Goal: Information Seeking & Learning: Learn about a topic

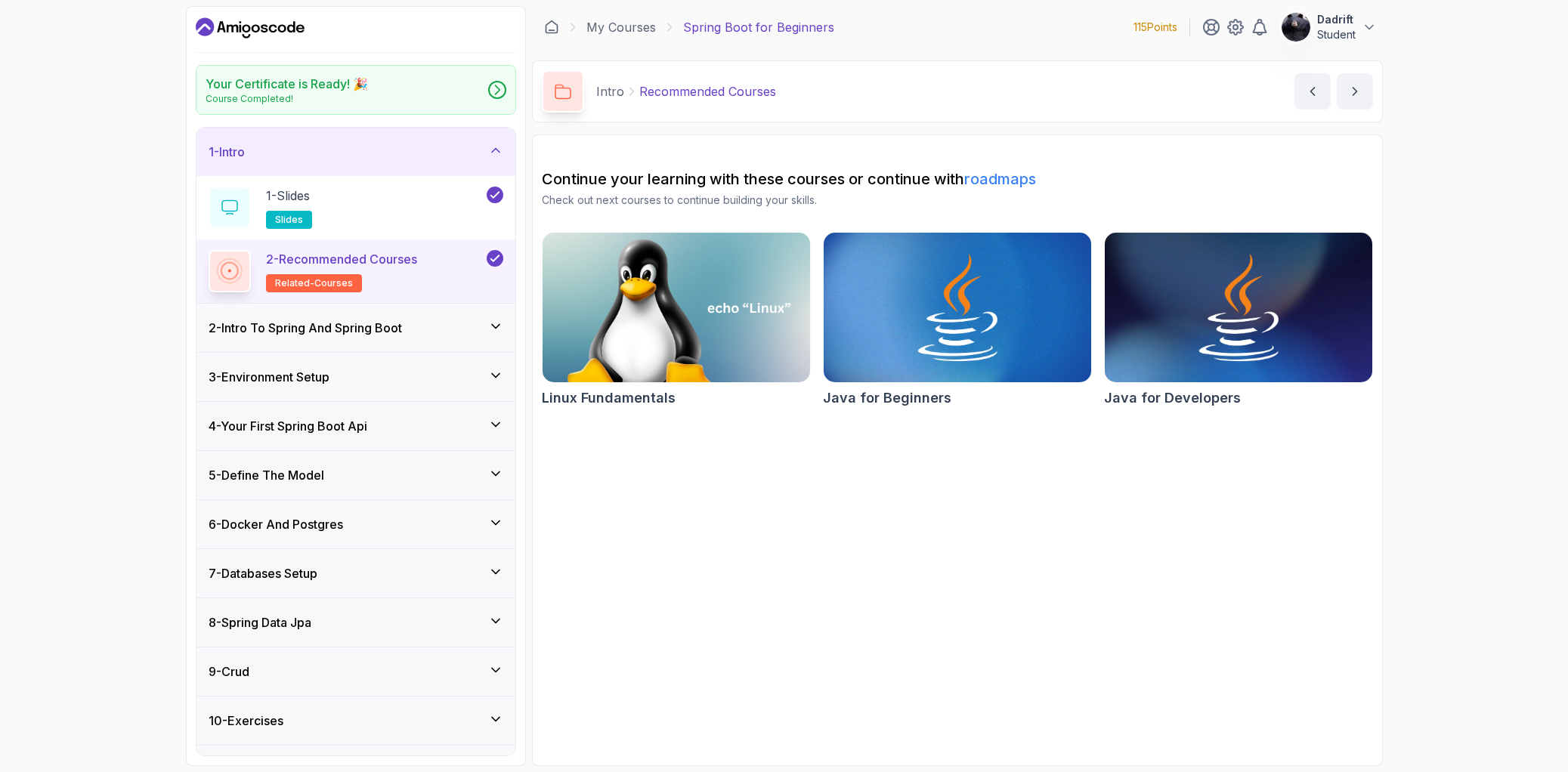
click at [524, 288] on div "Your Certificate is Ready! 🎉 Course Completed! 1 - Intro 1 - Slides slides 2 - …" at bounding box center [356, 386] width 340 height 760
click at [218, 35] on icon "Dashboard" at bounding box center [250, 27] width 109 height 24
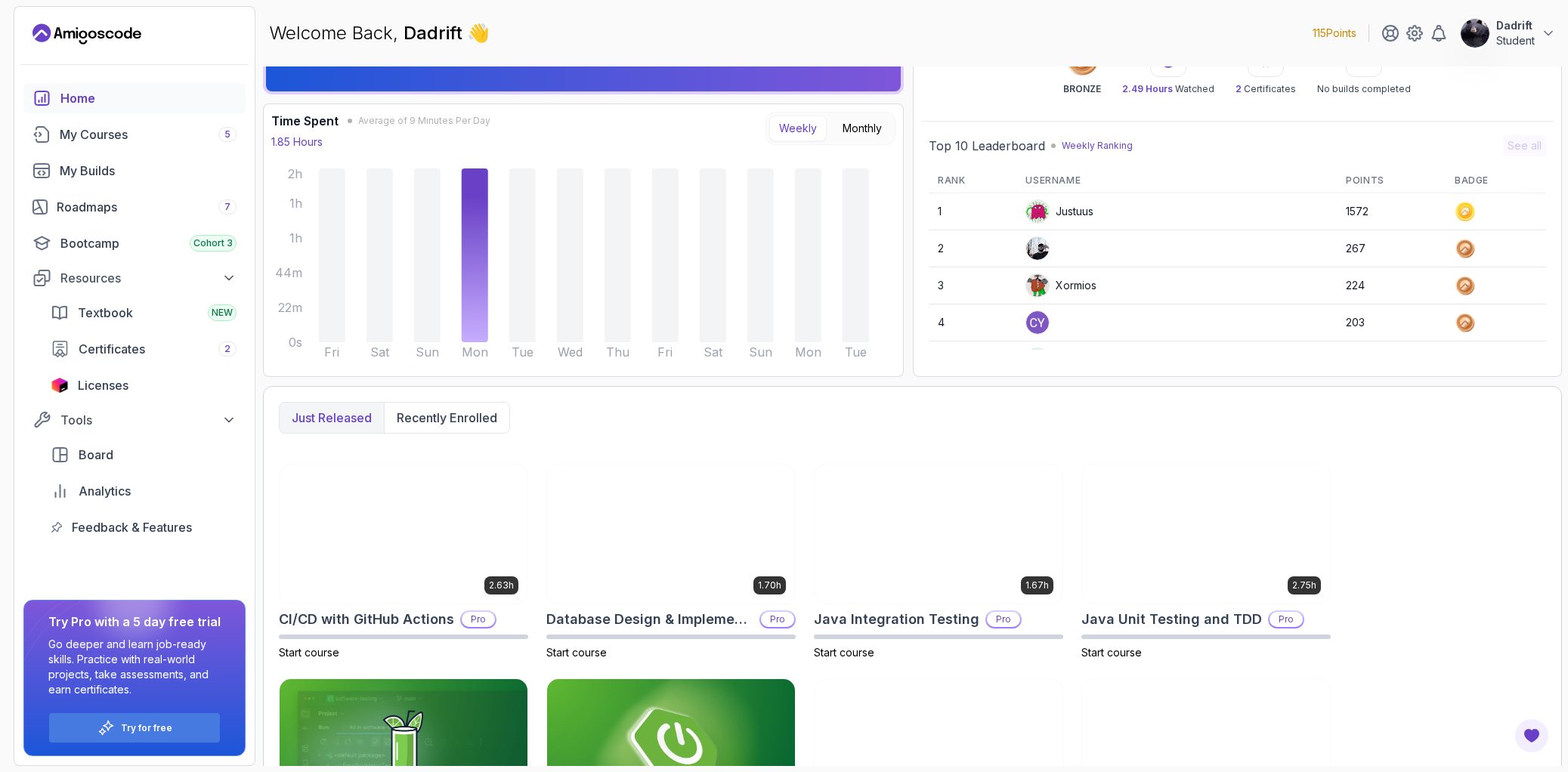
scroll to position [208, 0]
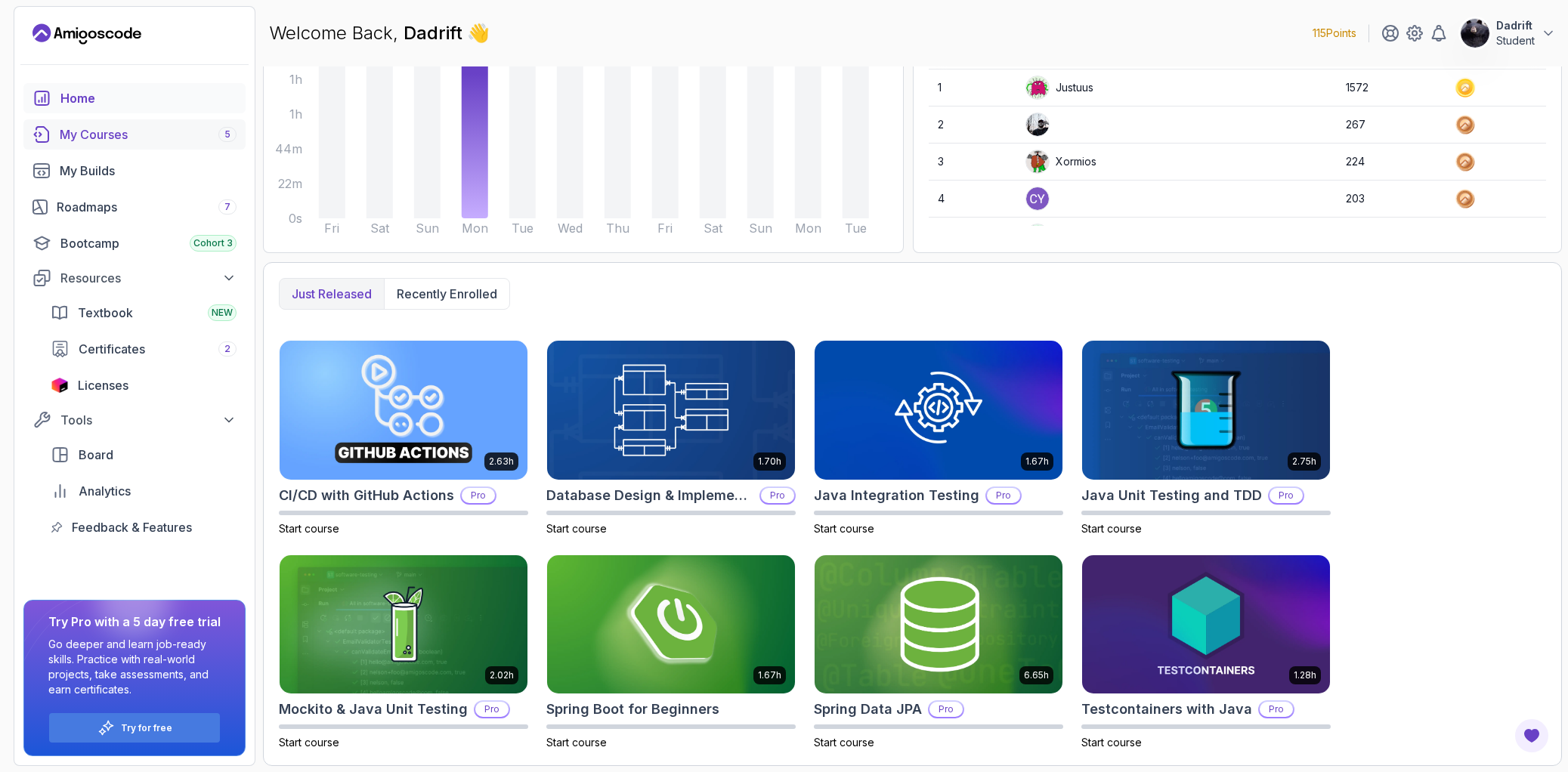
click at [143, 134] on div "My Courses 5" at bounding box center [148, 134] width 177 height 18
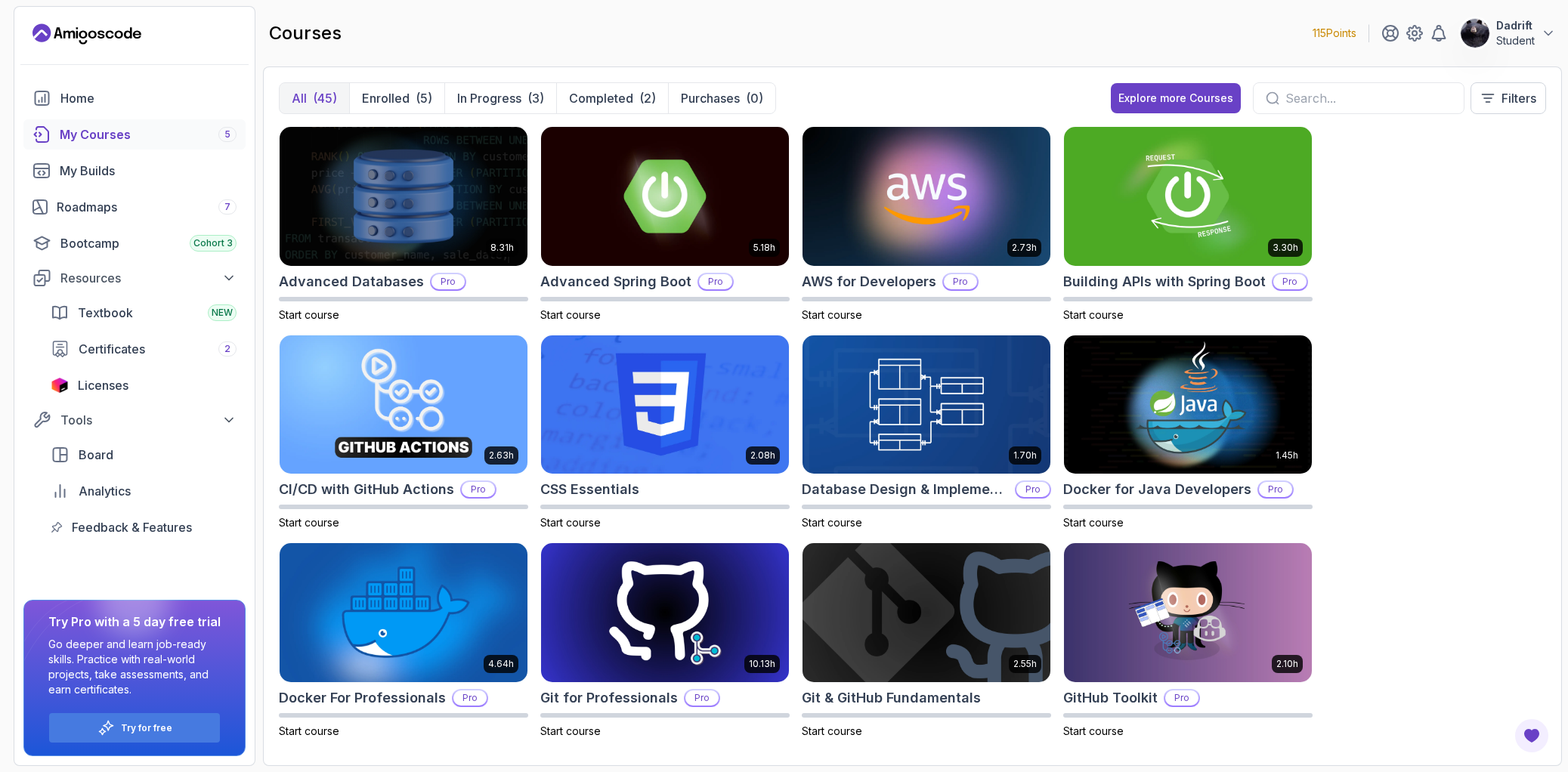
click at [793, 148] on div "8.31h Advanced Databases Pro Start course 5.18h Advanced Spring Boot Pro Start …" at bounding box center [912, 437] width 1267 height 624
click at [796, 111] on div "All (45) Enrolled (5) In Progress (3) Completed (2) Purchases (0) Explore more …" at bounding box center [912, 104] width 1267 height 44
click at [794, 123] on div "All (45) Enrolled (5) In Progress (3) Completed (2) Purchases (0) Explore more …" at bounding box center [912, 104] width 1267 height 44
click at [794, 118] on div "All (45) Enrolled (5) In Progress (3) Completed (2) Purchases (0) Explore more …" at bounding box center [912, 104] width 1267 height 44
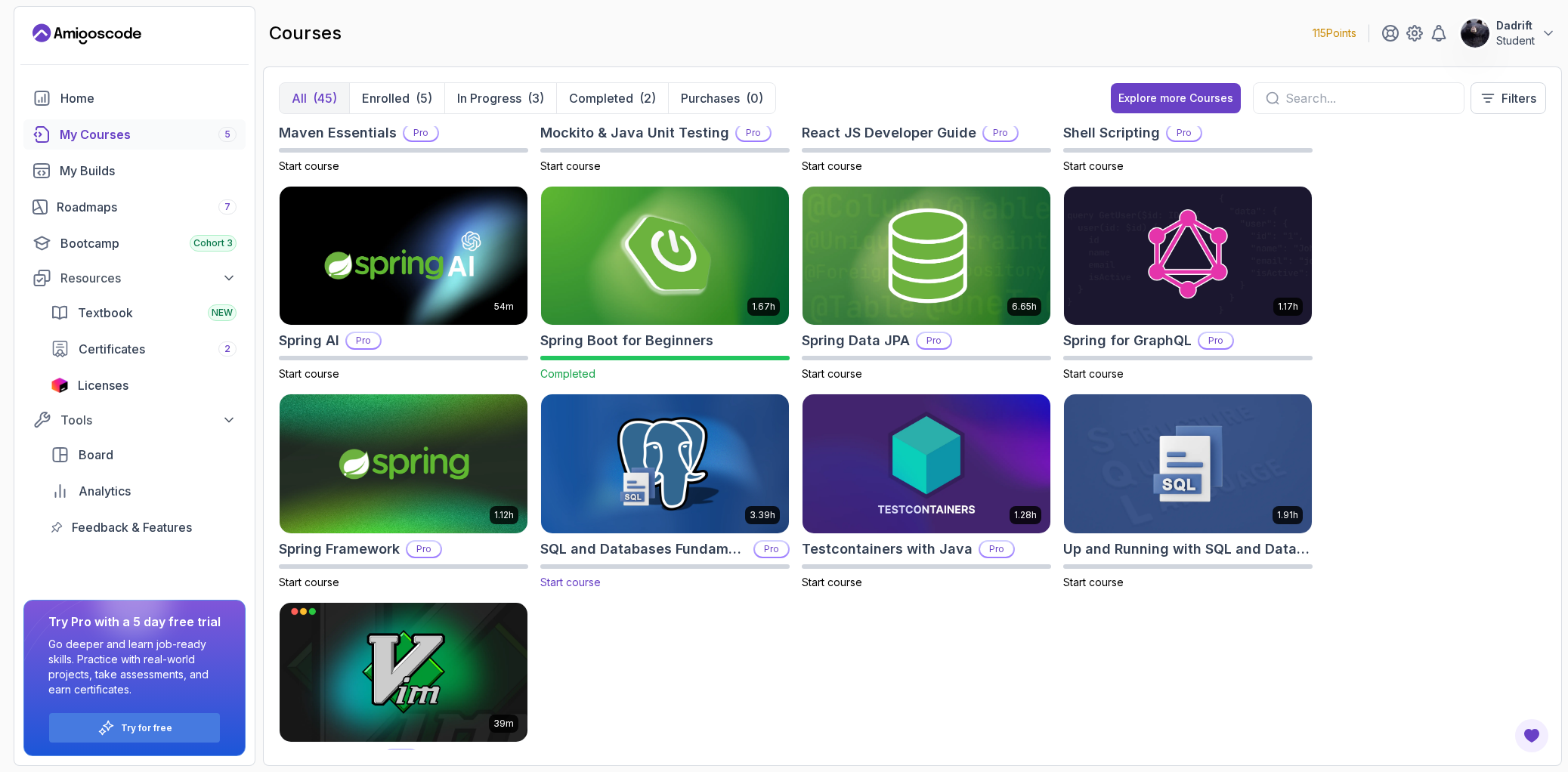
scroll to position [1880, 0]
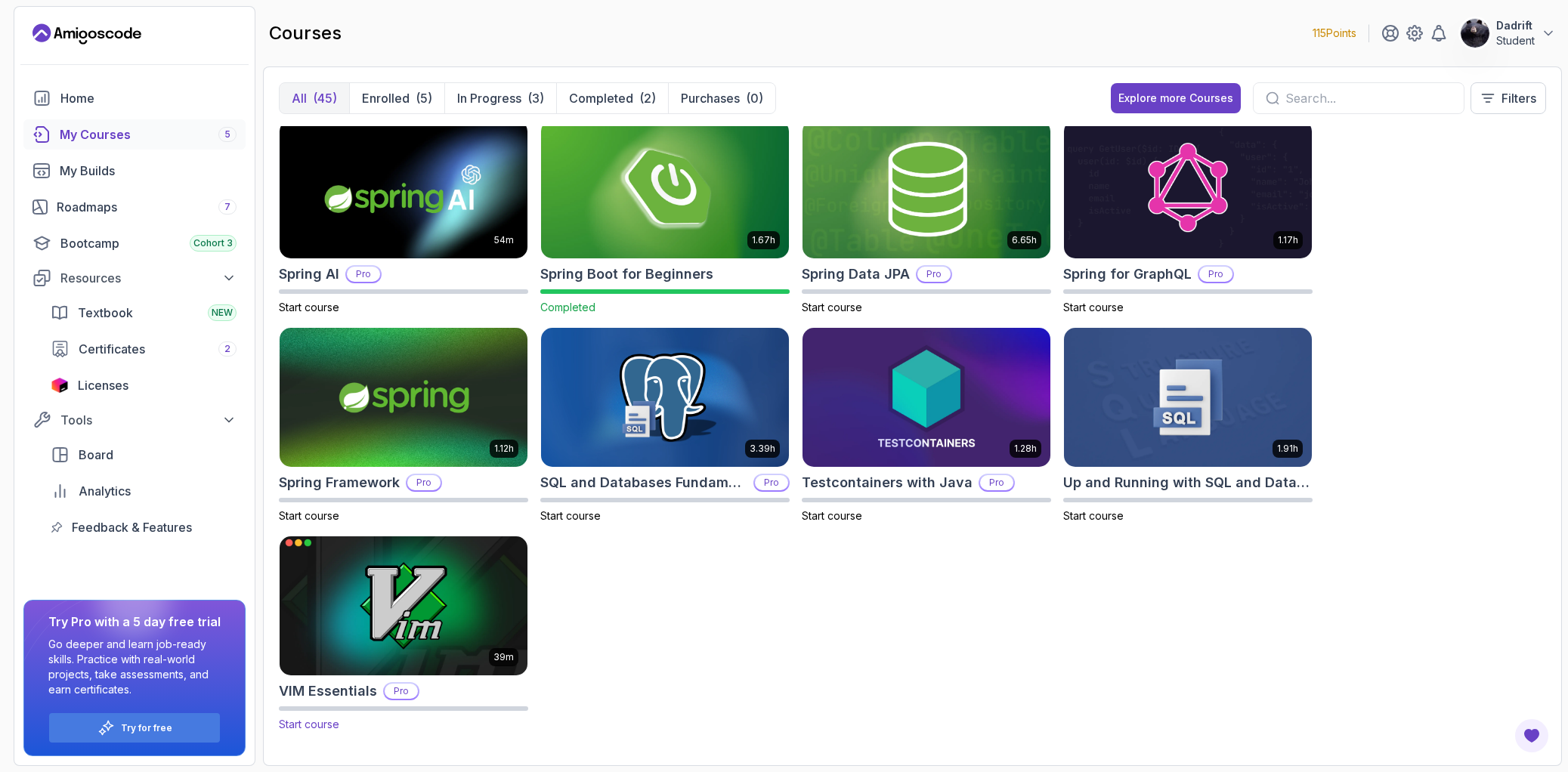
click at [407, 597] on img at bounding box center [403, 606] width 260 height 146
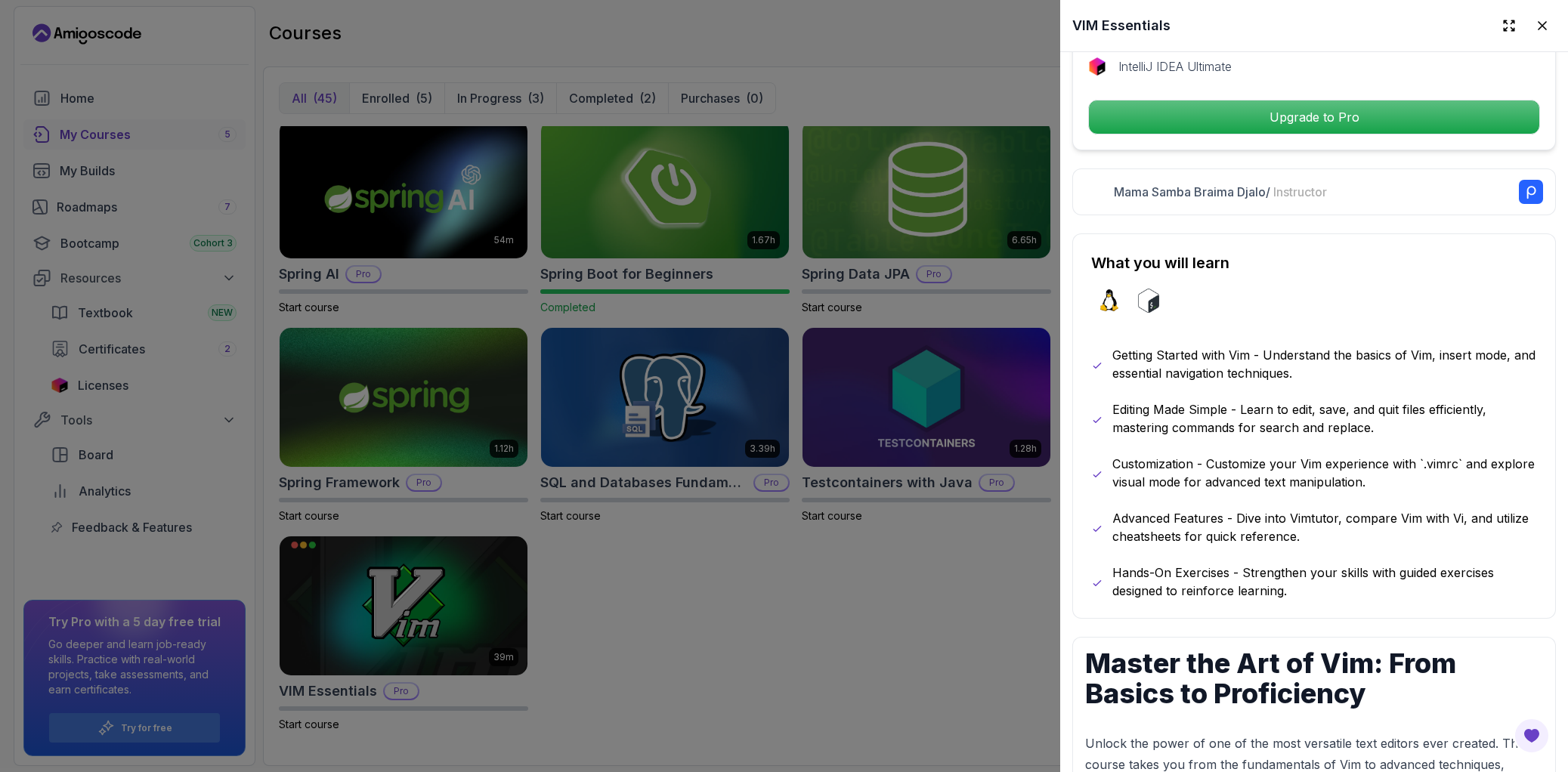
scroll to position [604, 0]
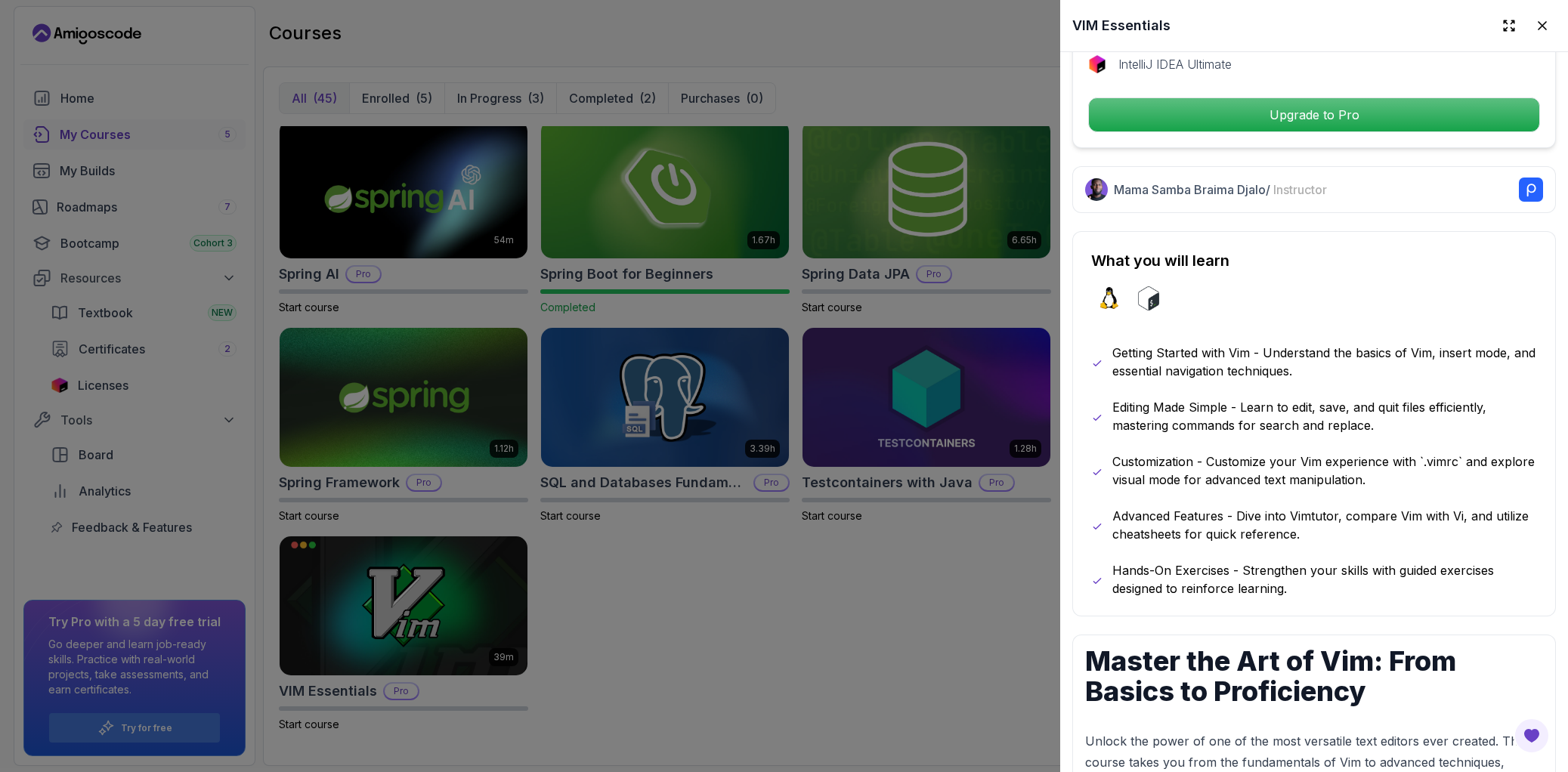
click at [917, 541] on div at bounding box center [784, 386] width 1568 height 772
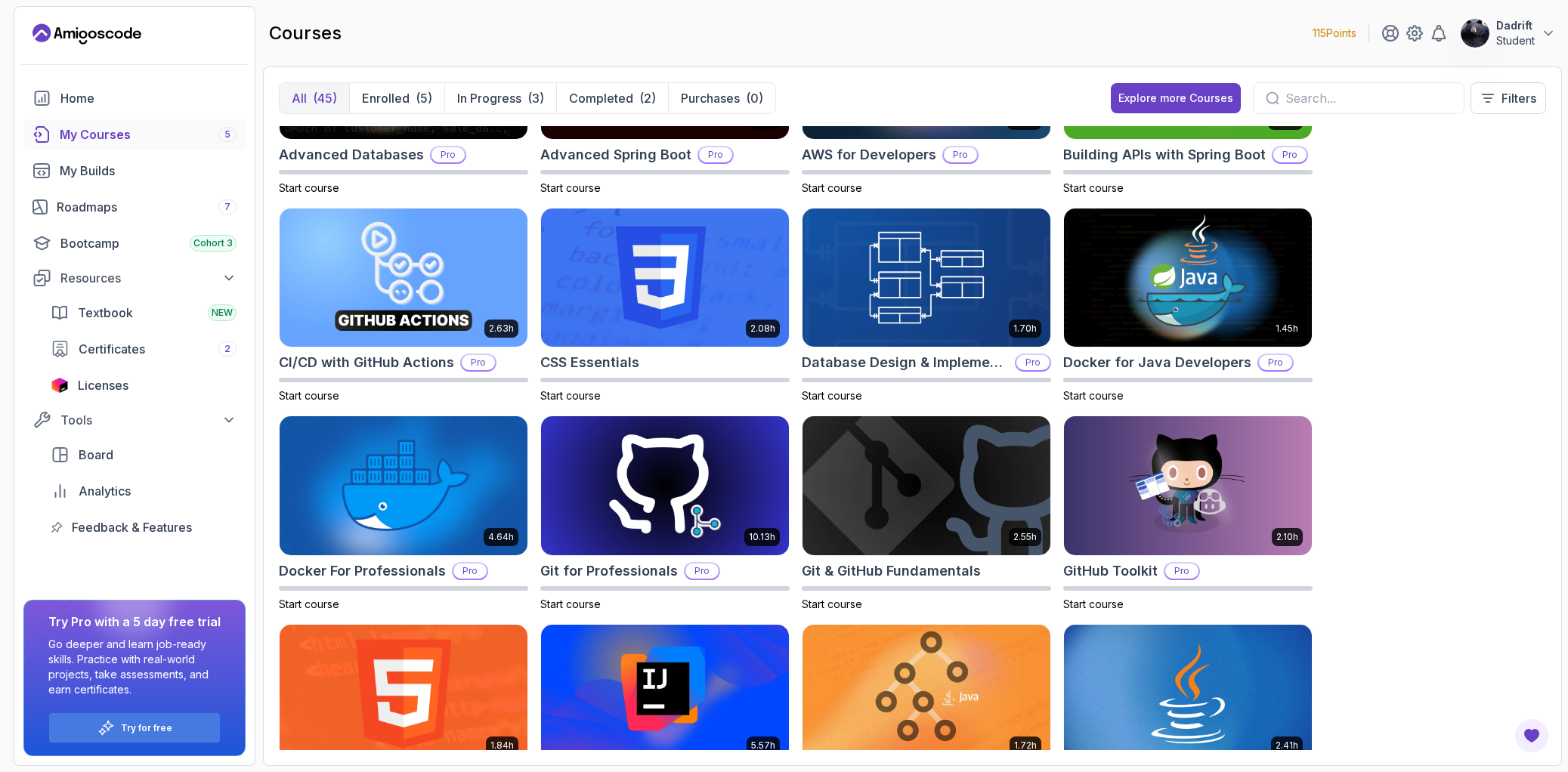
scroll to position [0, 0]
